Goal: Check status

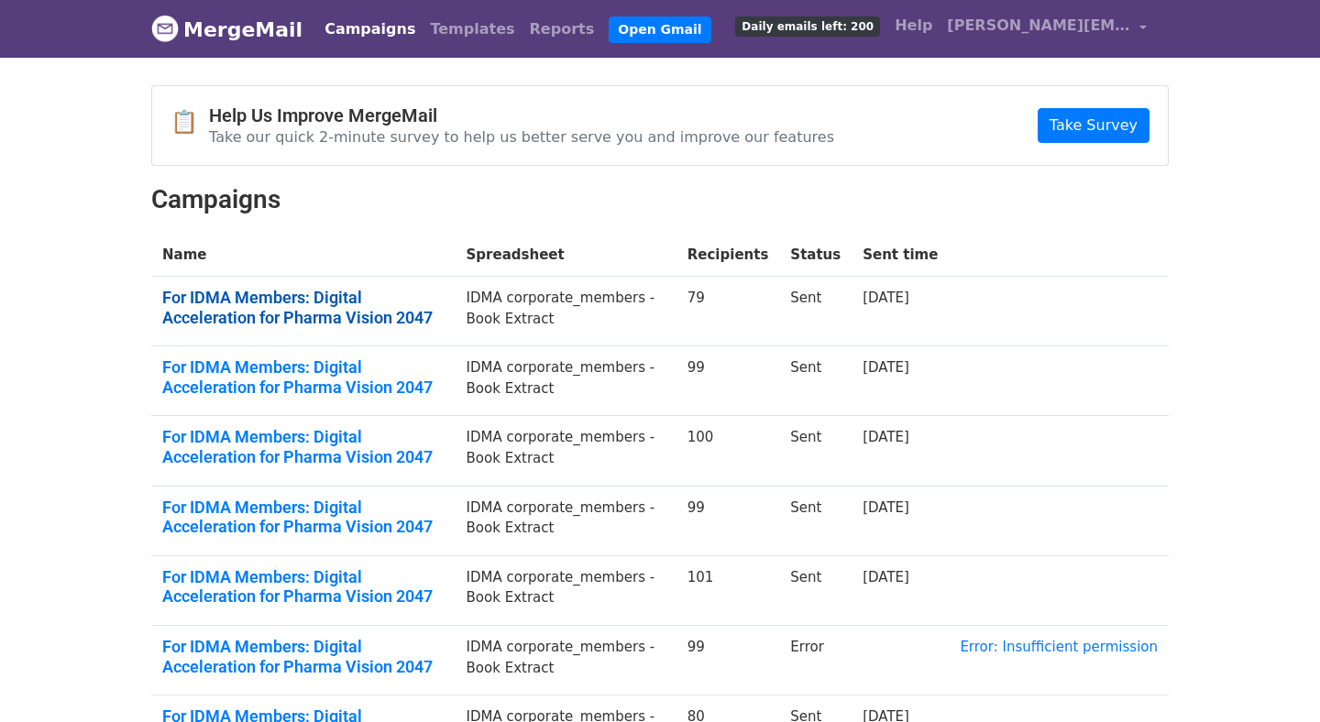
click at [297, 293] on link "For IDMA Members: Digital Acceleration for Pharma Vision 2047" at bounding box center [303, 307] width 282 height 39
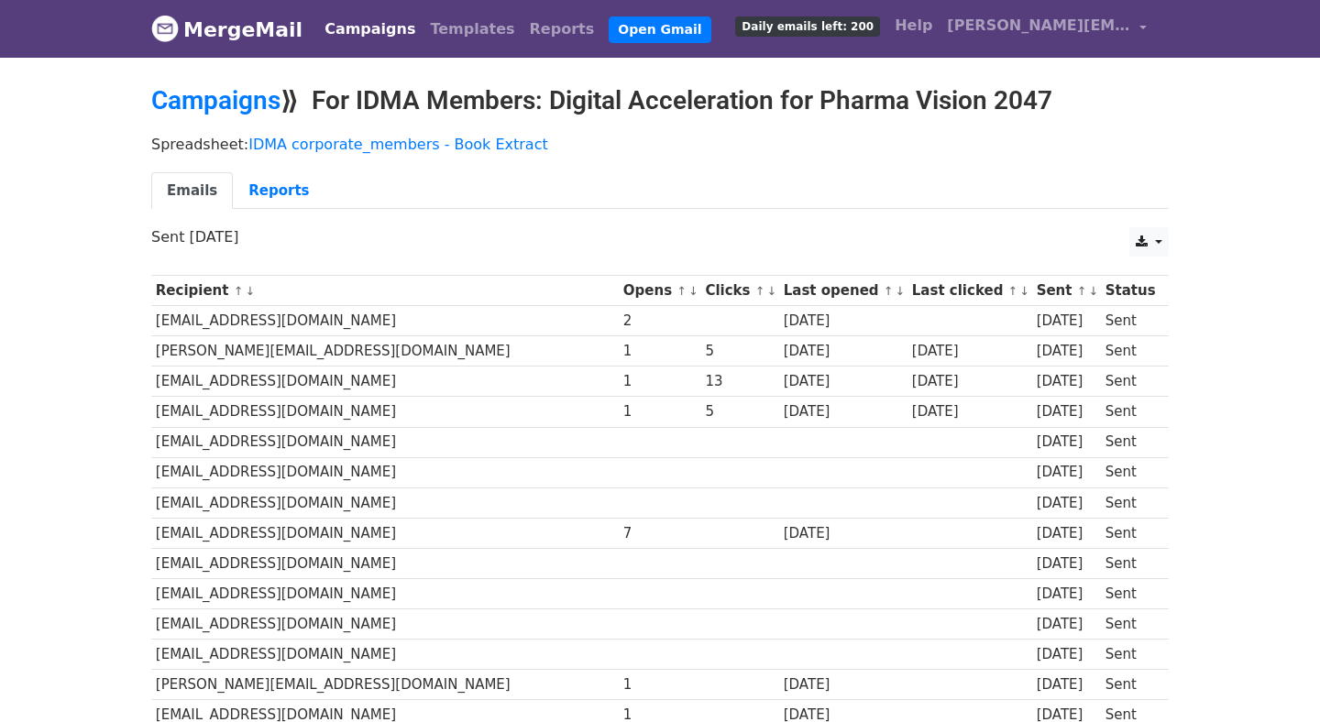
click at [652, 280] on th "Opens ↑ ↓" at bounding box center [660, 291] width 83 height 30
click at [688, 290] on link "↓" at bounding box center [693, 291] width 10 height 14
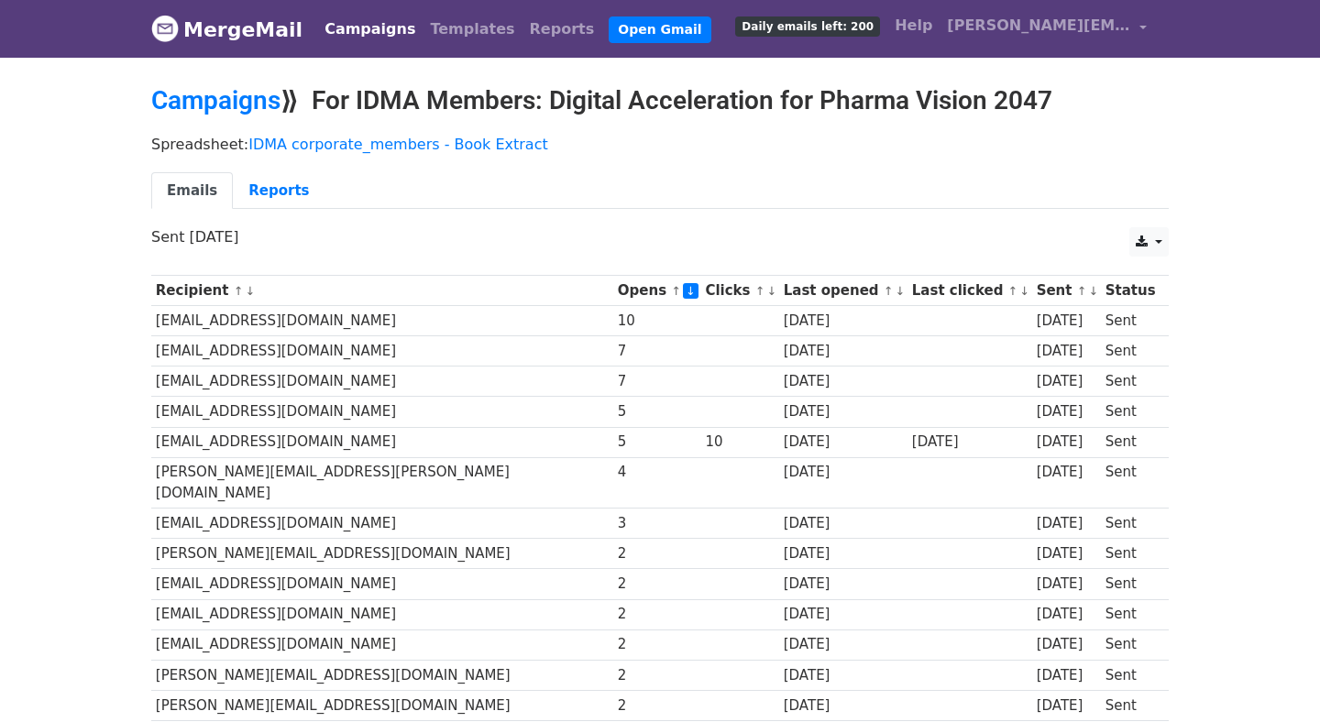
click at [231, 321] on td "info@lebenlifesciences.com" at bounding box center [382, 321] width 462 height 30
